Goal: Entertainment & Leisure: Consume media (video, audio)

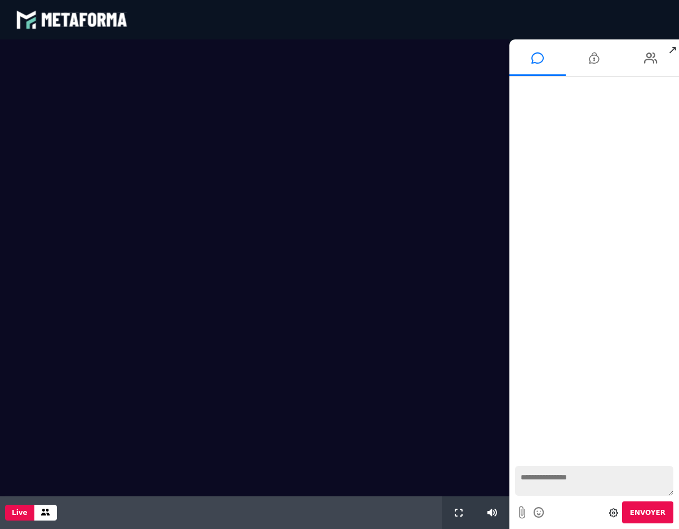
scroll to position [763, 0]
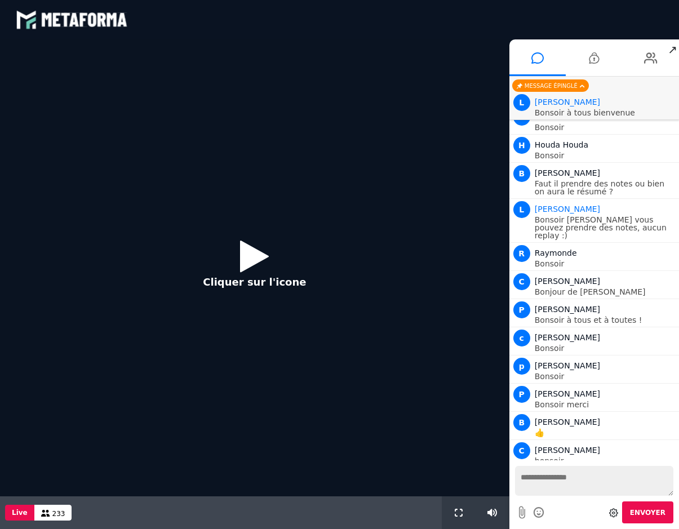
click at [246, 261] on icon at bounding box center [254, 256] width 29 height 37
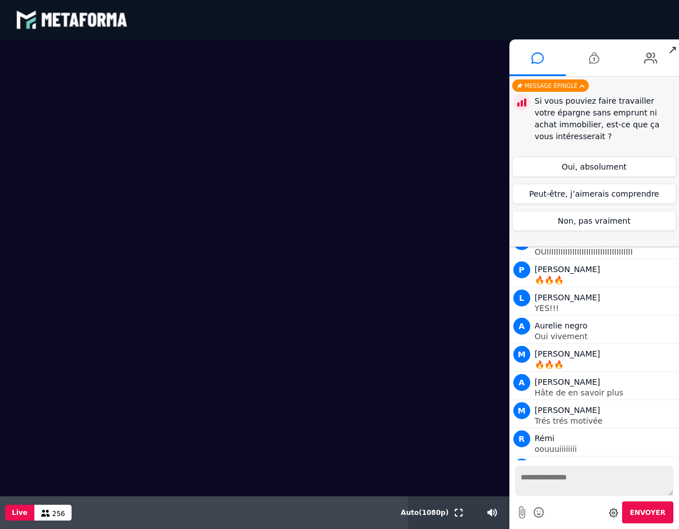
scroll to position [2710, 0]
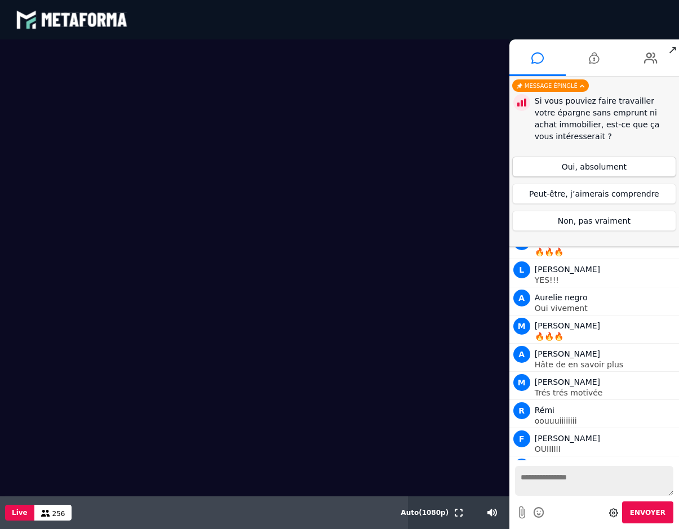
click at [577, 166] on button "Oui, absolument" at bounding box center [594, 167] width 164 height 20
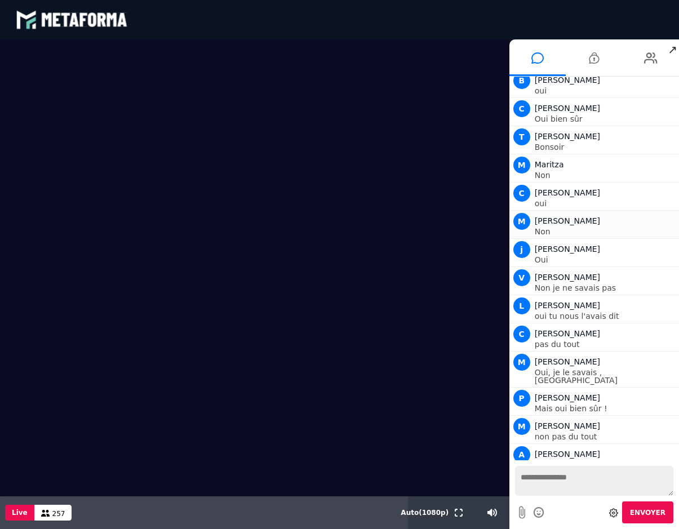
scroll to position [3507, 0]
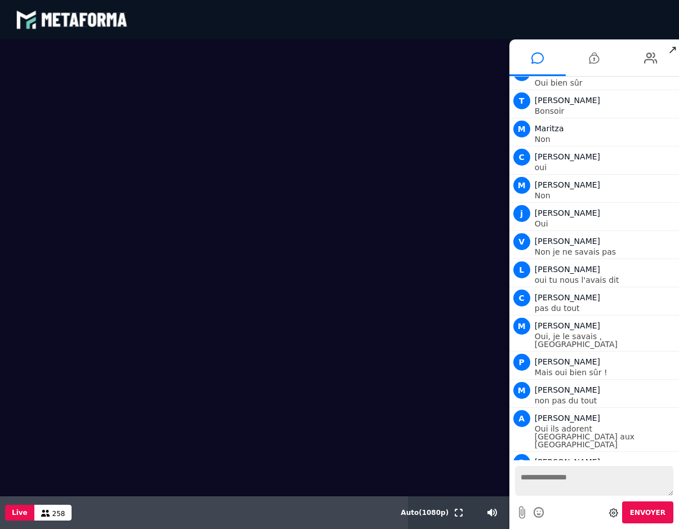
click at [207, 438] on video at bounding box center [255, 267] width 510 height 457
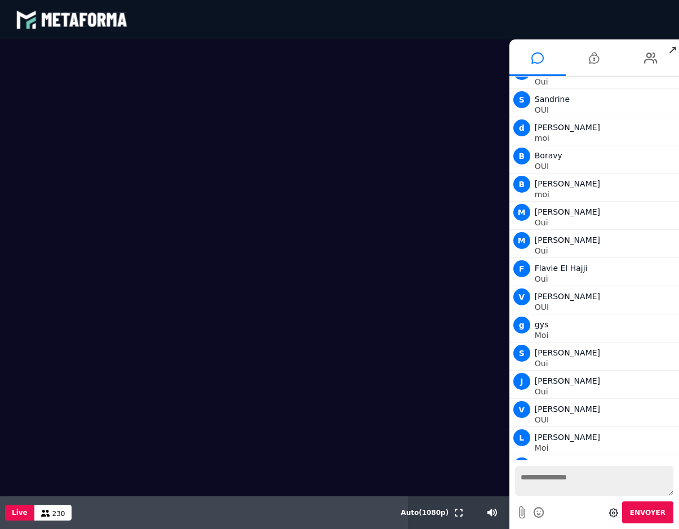
scroll to position [5708, 0]
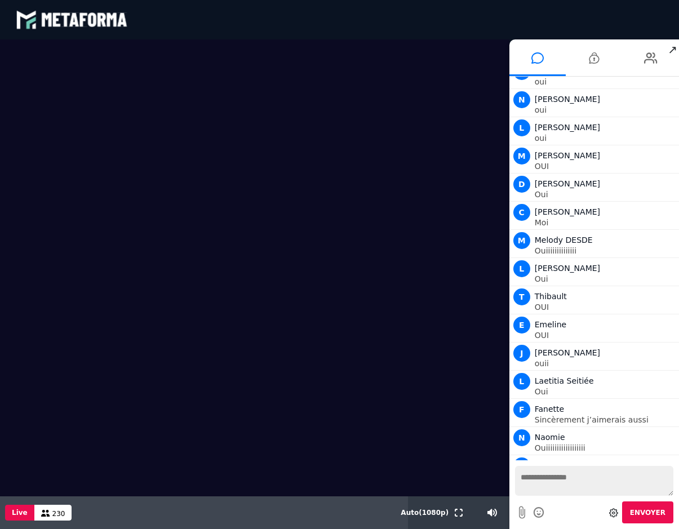
click at [549, 479] on textarea at bounding box center [594, 481] width 158 height 30
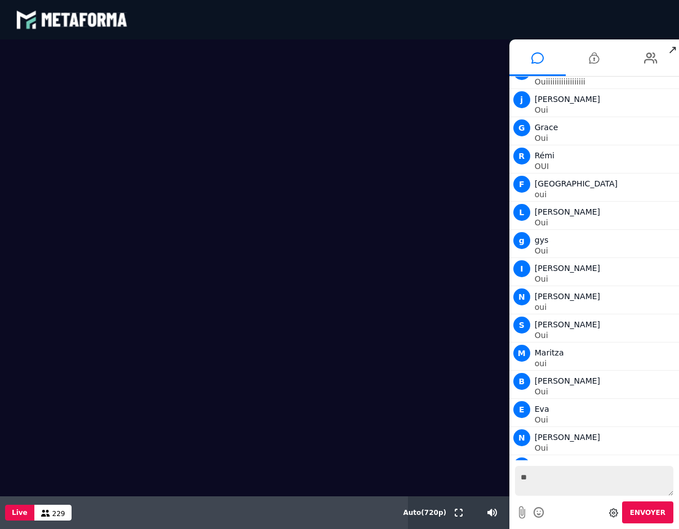
type textarea "***"
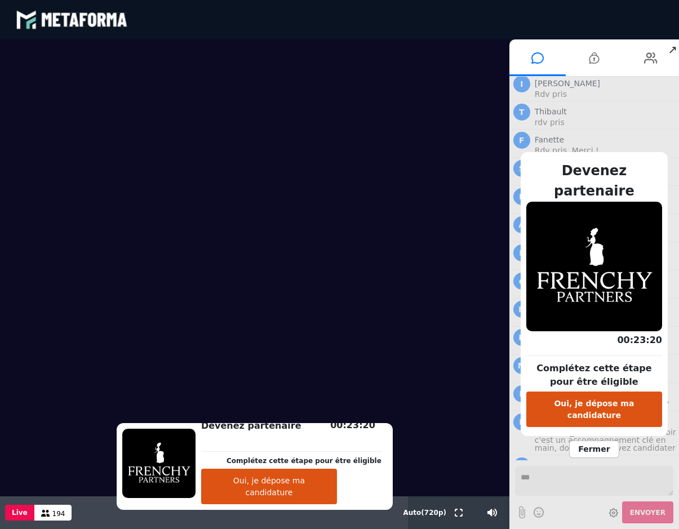
scroll to position [8489, 0]
click at [578, 398] on button "Oui, je dépose ma candidature" at bounding box center [594, 410] width 136 height 36
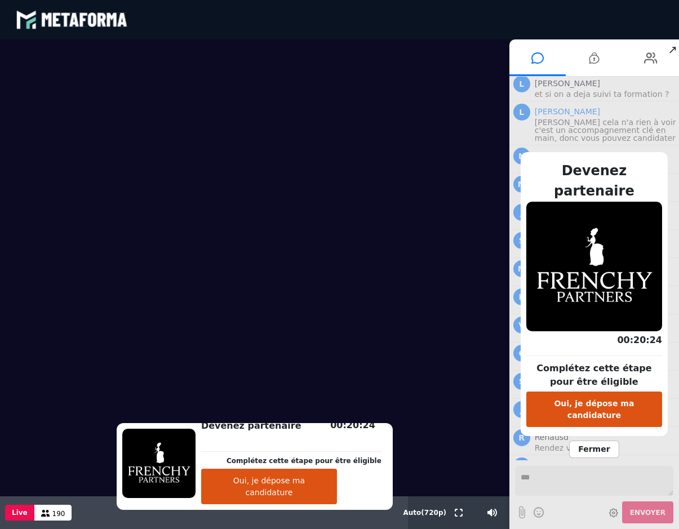
scroll to position [8799, 0]
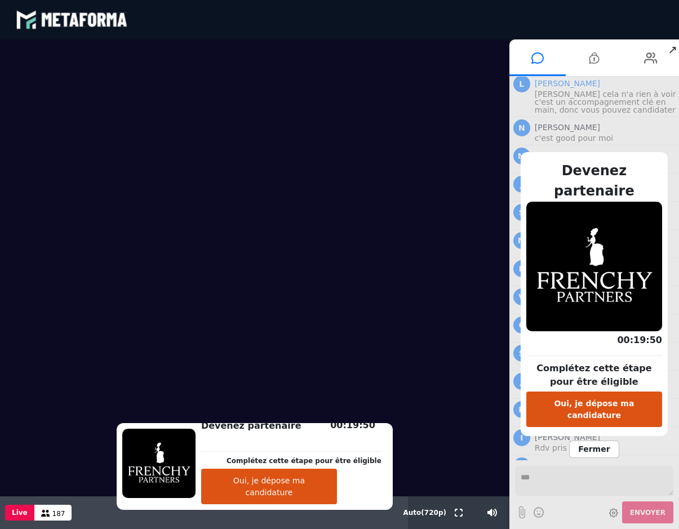
click at [460, 331] on video at bounding box center [255, 267] width 510 height 457
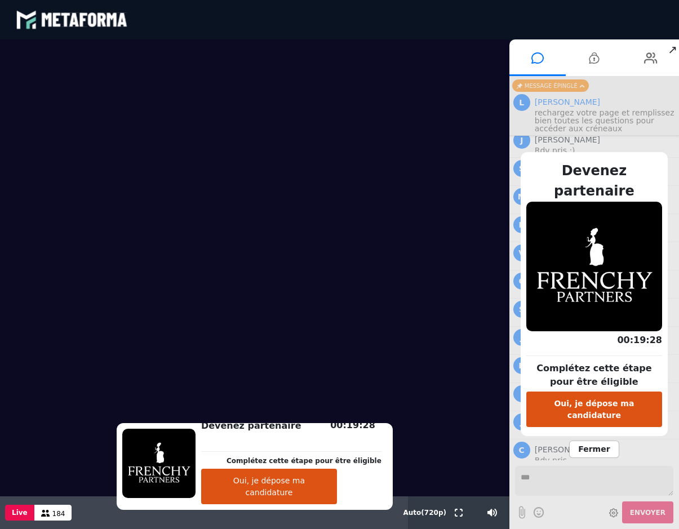
scroll to position [8800, 0]
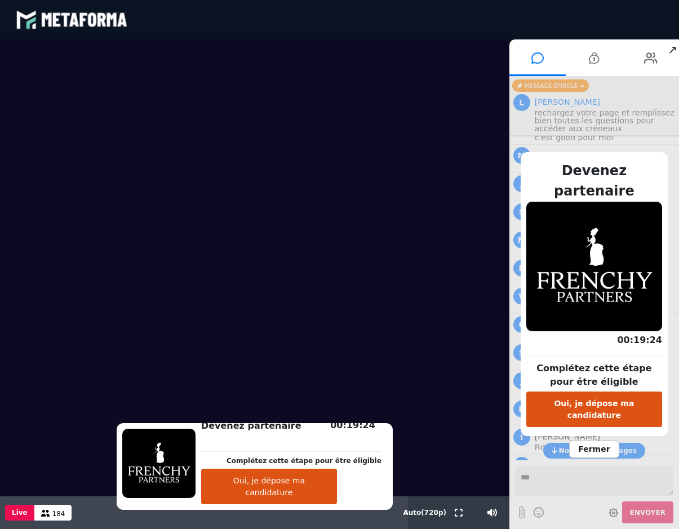
click at [267, 492] on button "Oui, je dépose ma candidature" at bounding box center [269, 487] width 136 height 36
click at [183, 192] on video at bounding box center [255, 267] width 510 height 457
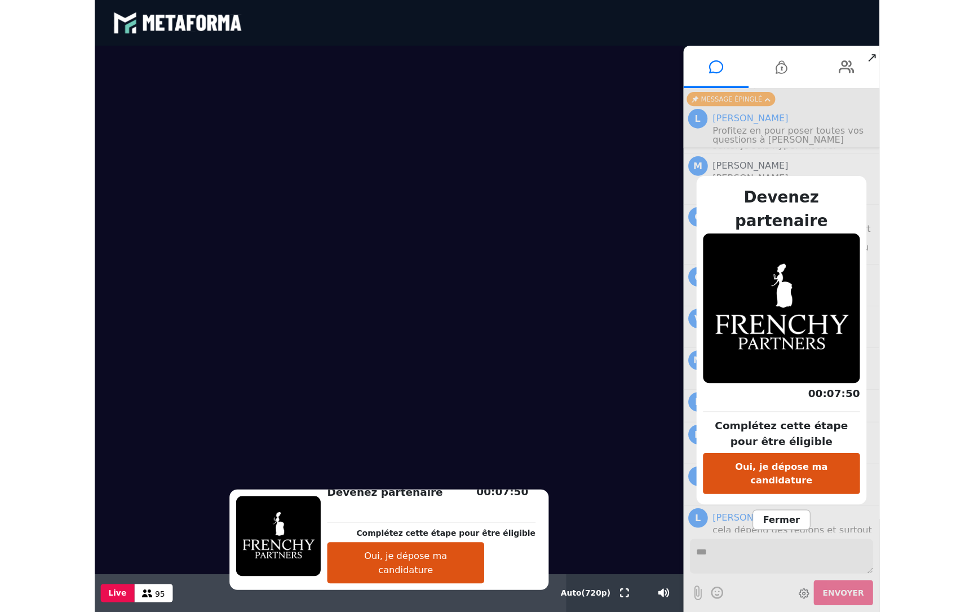
scroll to position [10942, 0]
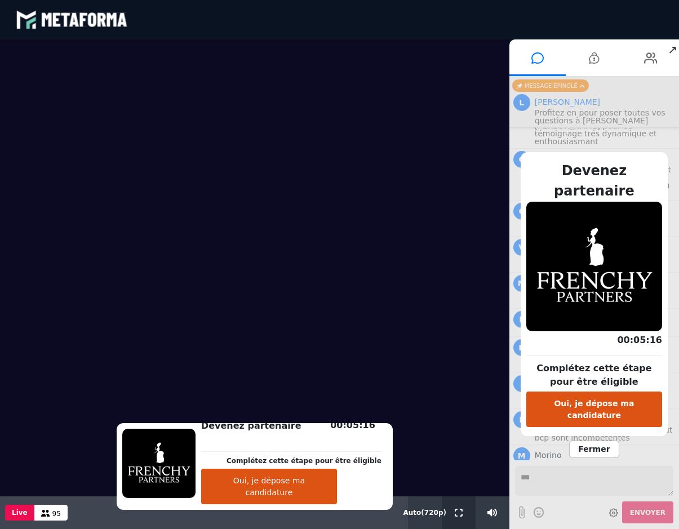
click at [458, 508] on button at bounding box center [459, 513] width 12 height 33
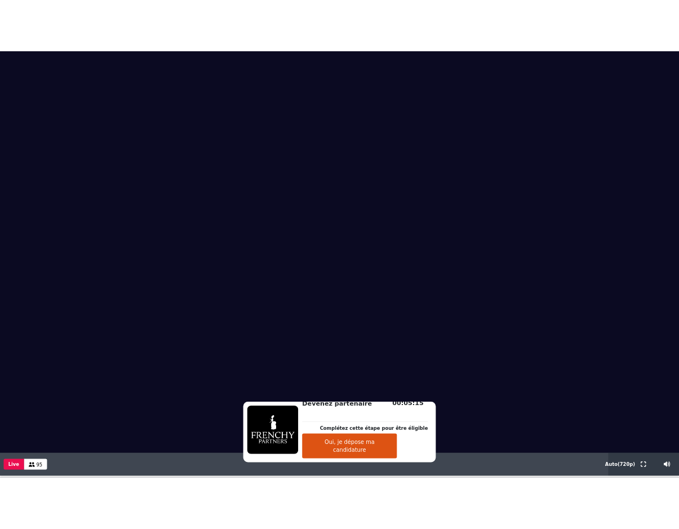
scroll to position [0, 0]
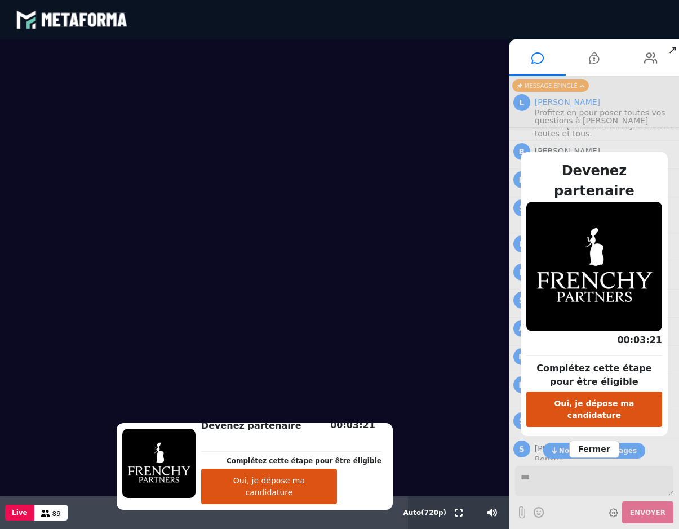
click at [610, 148] on div "Devenez partenaire Complétez cette étape pour être éligible Oui, je dépose ma c…" at bounding box center [595, 303] width 170 height 453
click at [596, 441] on span "Fermer" at bounding box center [594, 449] width 50 height 17
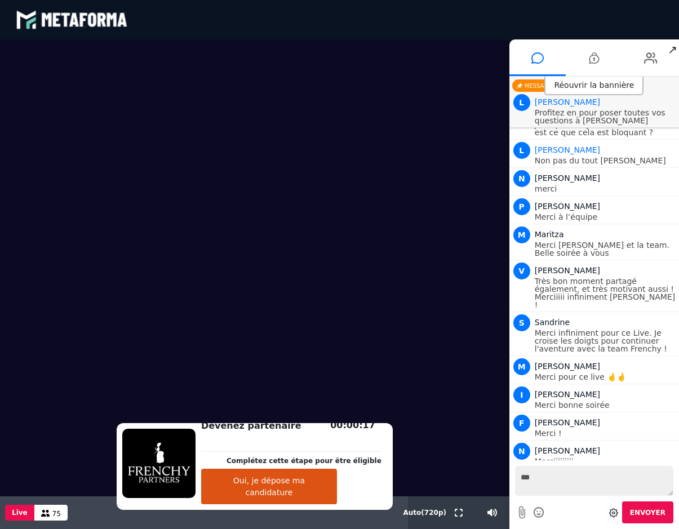
scroll to position [11629, 0]
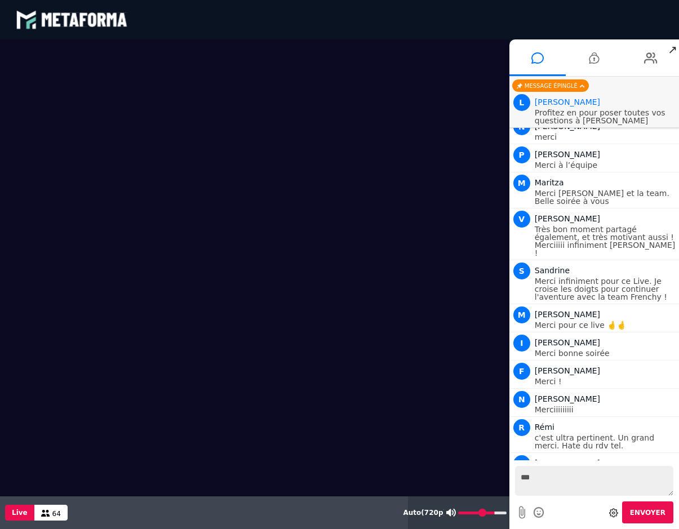
type input "*"
click at [459, 513] on input "range" at bounding box center [482, 513] width 48 height 3
click at [223, 228] on video at bounding box center [255, 267] width 510 height 457
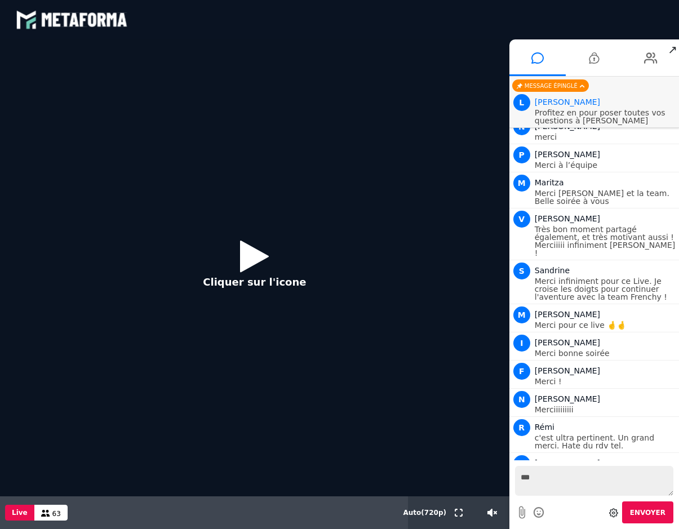
click at [248, 260] on icon at bounding box center [254, 256] width 29 height 37
click at [258, 261] on icon at bounding box center [254, 256] width 29 height 37
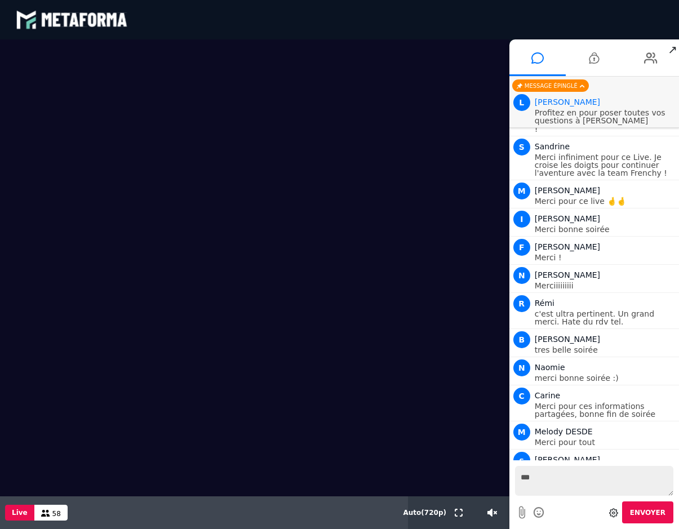
scroll to position [11745, 0]
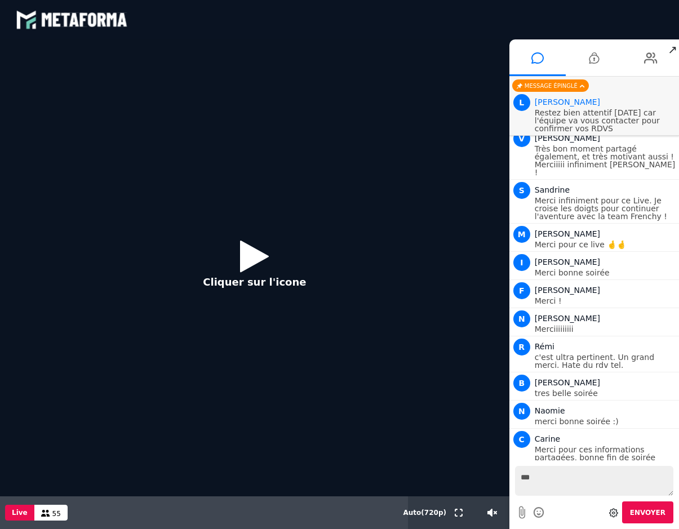
click at [253, 247] on icon at bounding box center [254, 256] width 29 height 37
click at [242, 251] on icon at bounding box center [254, 256] width 29 height 37
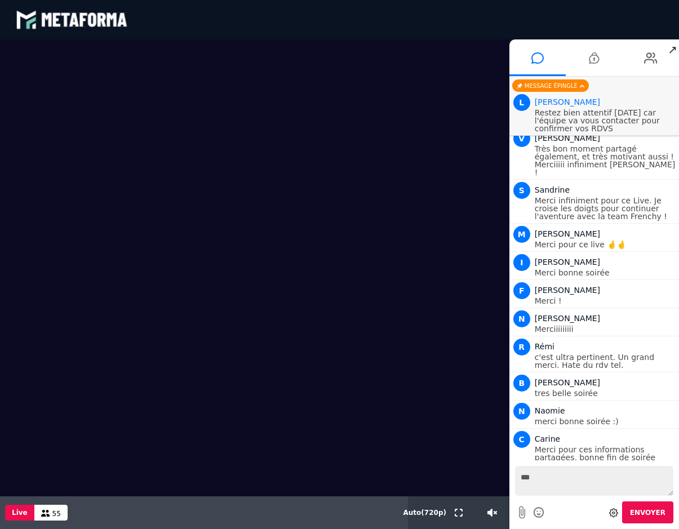
click at [304, 282] on video at bounding box center [255, 267] width 510 height 457
click at [224, 242] on video at bounding box center [255, 267] width 510 height 457
click at [254, 265] on video at bounding box center [255, 267] width 510 height 457
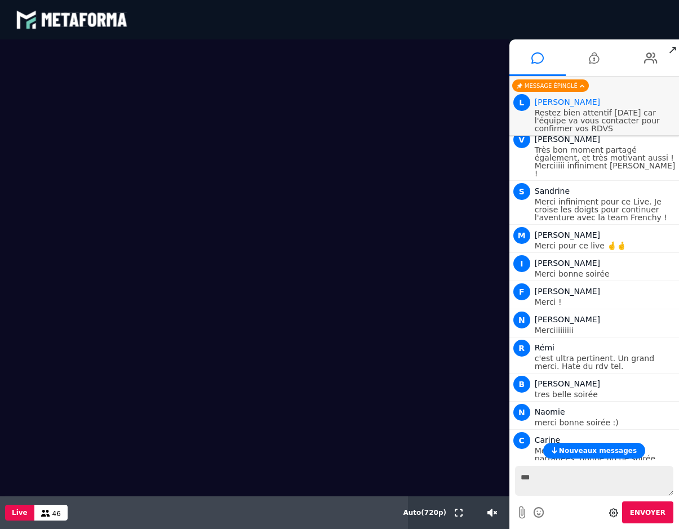
click at [260, 219] on video at bounding box center [255, 267] width 510 height 457
click at [253, 256] on video at bounding box center [255, 267] width 510 height 457
